Goal: Task Accomplishment & Management: Manage account settings

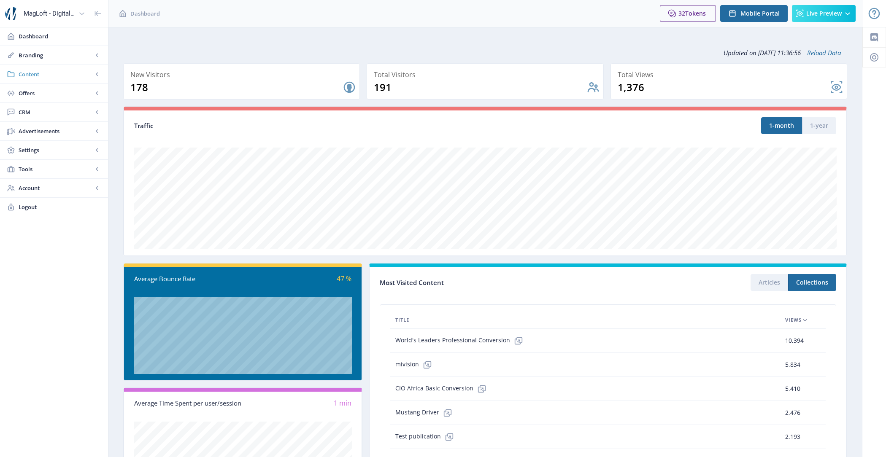
click at [54, 78] on link "Content" at bounding box center [54, 74] width 108 height 19
click at [63, 110] on span "Collections" at bounding box center [63, 112] width 73 height 8
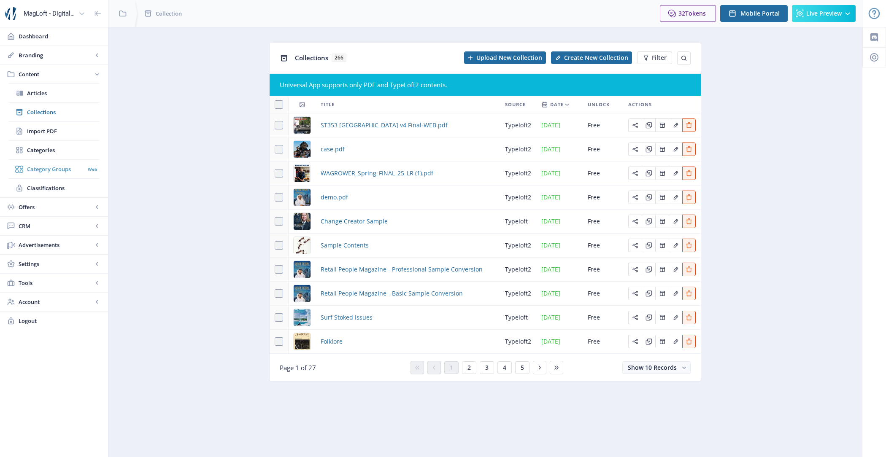
click at [74, 170] on span "Category Groups" at bounding box center [56, 169] width 58 height 8
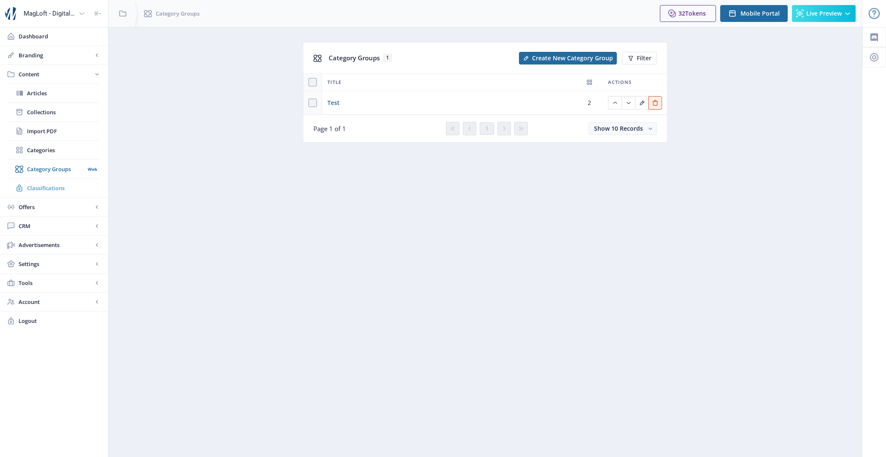
click at [73, 184] on span "Classifications" at bounding box center [63, 188] width 73 height 8
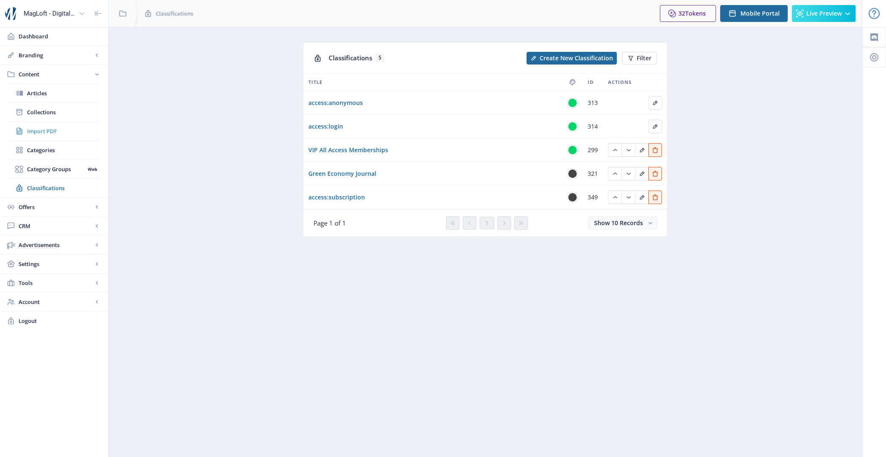
click at [76, 137] on link "Import PDF" at bounding box center [53, 131] width 91 height 19
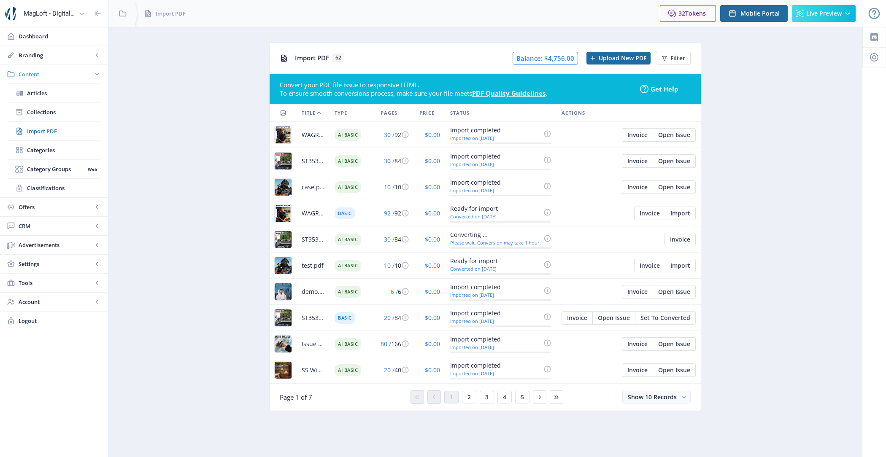
click at [76, 74] on span "Content" at bounding box center [56, 74] width 74 height 8
click at [76, 60] on link "Branding" at bounding box center [54, 55] width 108 height 19
click at [75, 70] on span "App" at bounding box center [63, 74] width 73 height 8
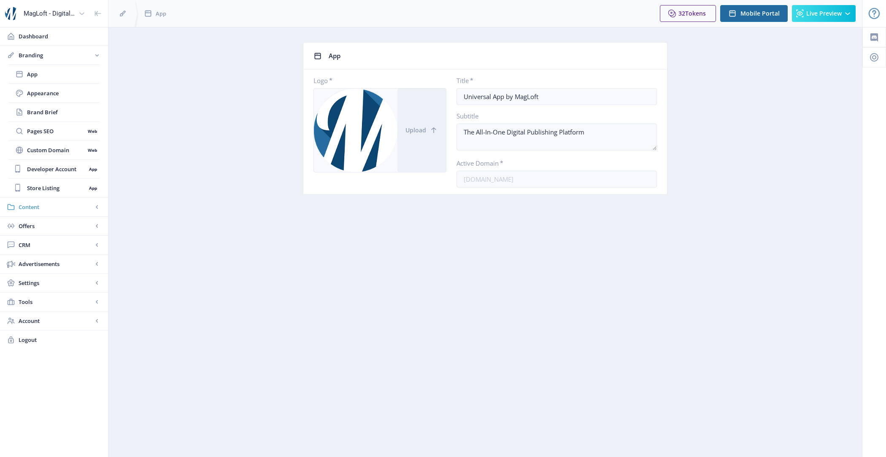
click at [58, 200] on link "Content" at bounding box center [54, 207] width 108 height 19
click at [63, 157] on link "Categories" at bounding box center [53, 150] width 91 height 19
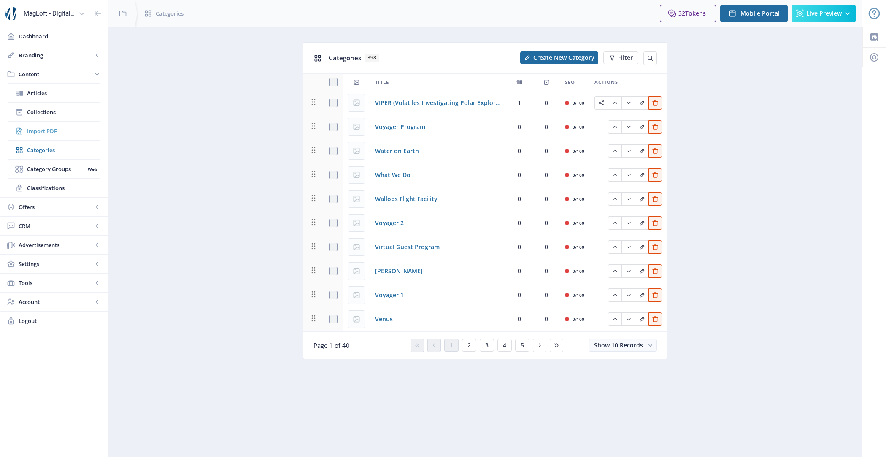
click at [65, 128] on span "Import PDF" at bounding box center [63, 131] width 73 height 8
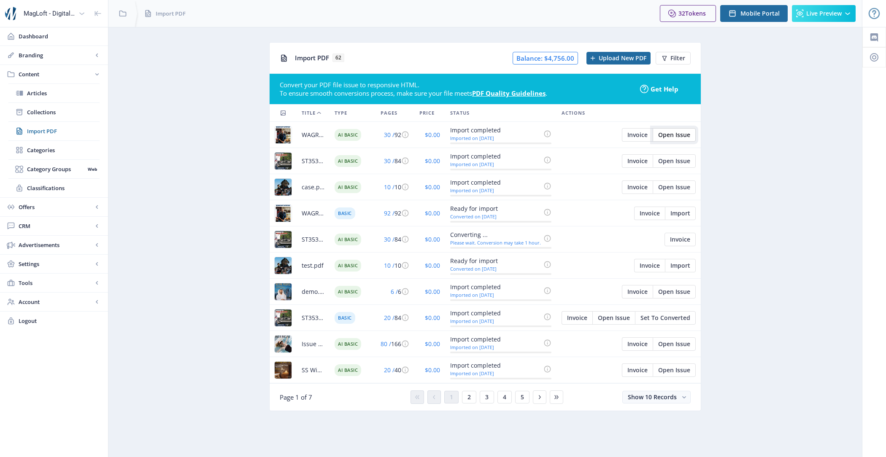
click at [680, 138] on span "Open Issue" at bounding box center [674, 135] width 32 height 7
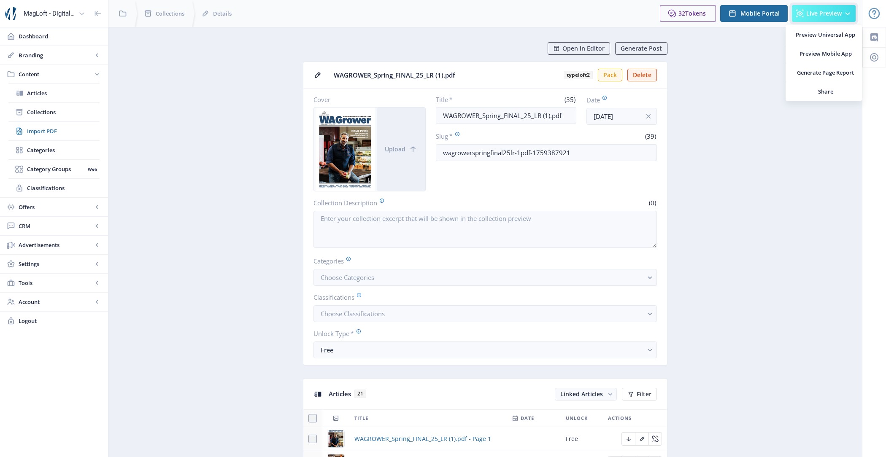
click at [811, 18] on button "Live Preview" at bounding box center [824, 13] width 64 height 17
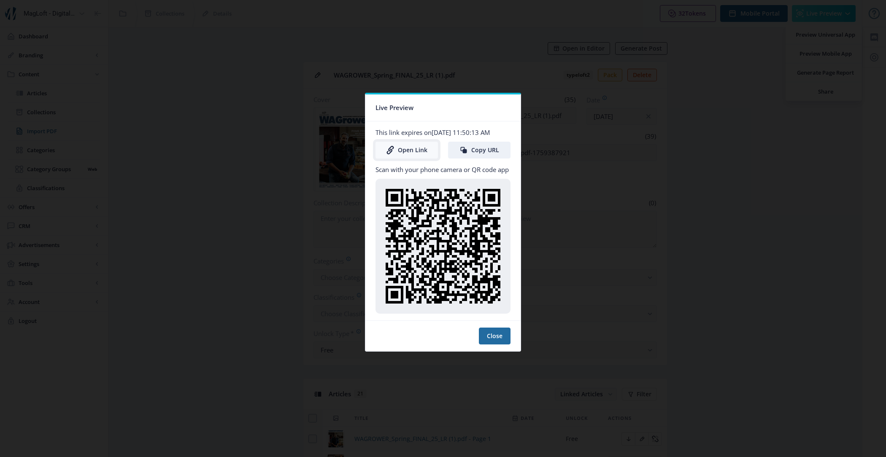
click at [406, 148] on link "Open Link" at bounding box center [407, 150] width 62 height 17
click at [490, 335] on button "Close" at bounding box center [495, 336] width 32 height 17
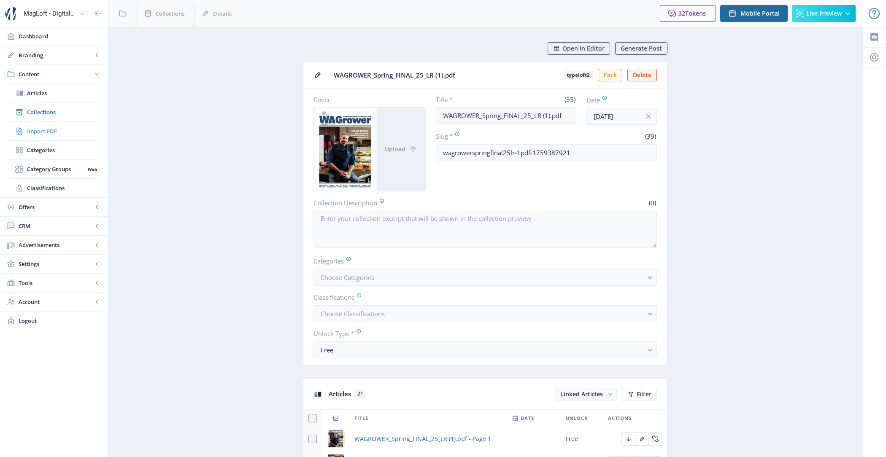
click at [69, 133] on span "Import PDF" at bounding box center [63, 131] width 73 height 8
